Goal: Transaction & Acquisition: Purchase product/service

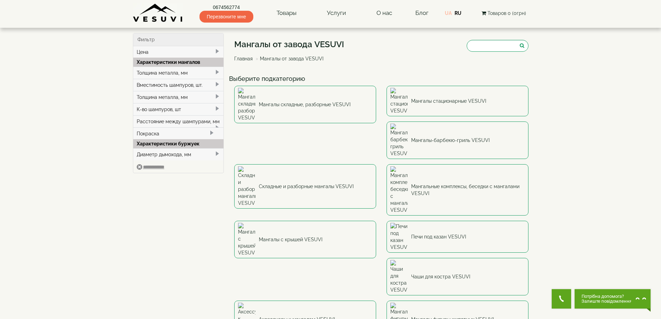
click at [450, 13] on link "UA" at bounding box center [448, 13] width 7 height 6
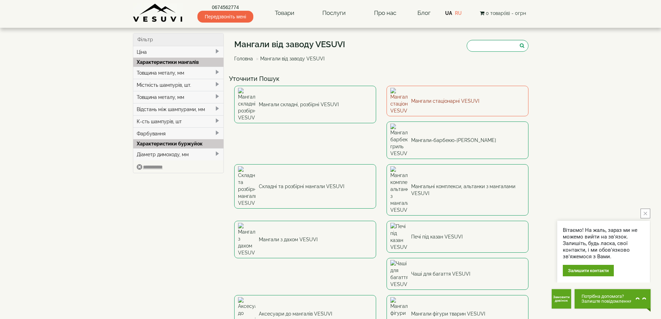
click at [414, 95] on link "Мангали стаціонарні VESUVI" at bounding box center [458, 101] width 142 height 31
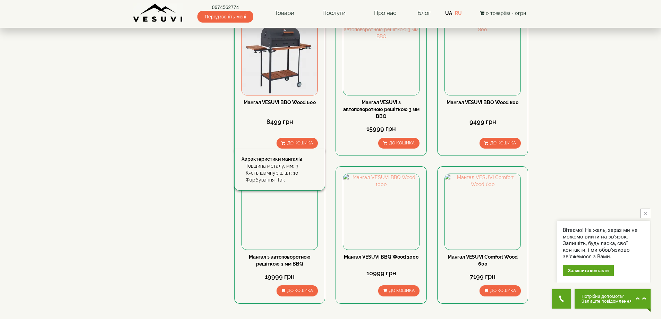
scroll to position [555, 0]
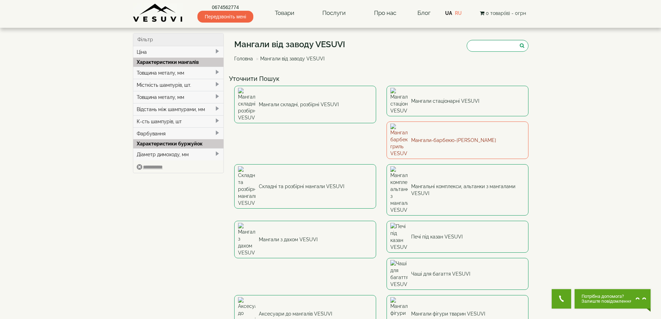
click at [387, 125] on link "Мангали-барбекю-[PERSON_NAME]" at bounding box center [458, 139] width 142 height 37
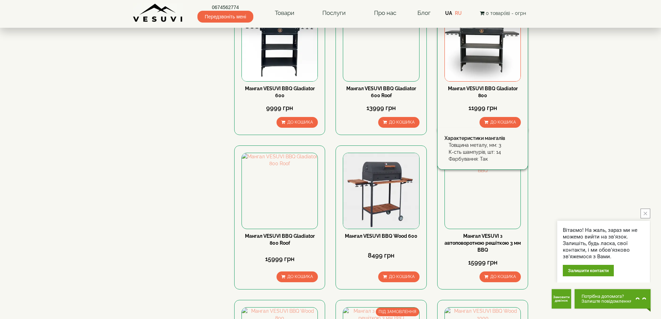
scroll to position [243, 0]
